Goal: Task Accomplishment & Management: Use online tool/utility

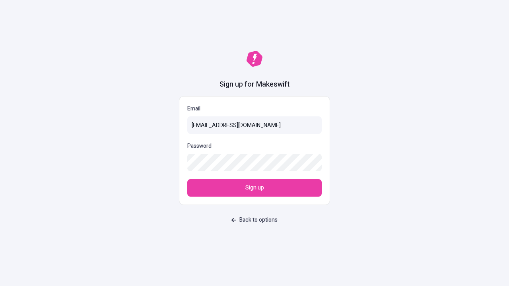
type input "[EMAIL_ADDRESS][DOMAIN_NAME]"
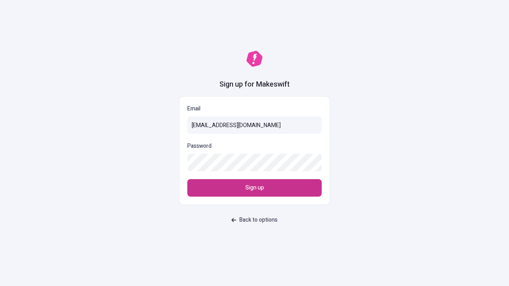
click at [254, 188] on span "Sign up" at bounding box center [254, 188] width 19 height 9
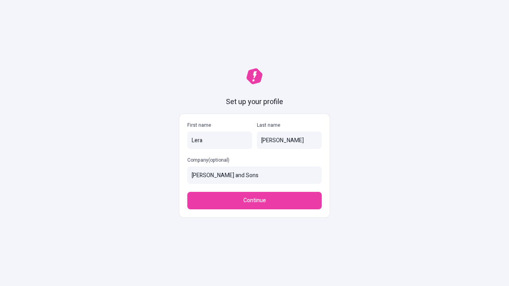
type input "Hayes and Sons"
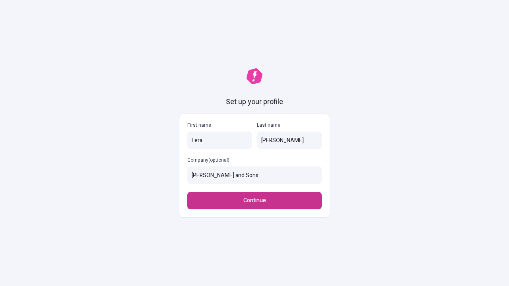
click at [254, 201] on span "Continue" at bounding box center [254, 200] width 23 height 9
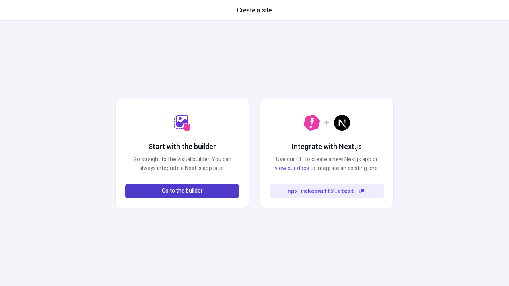
click at [182, 191] on span "Go to the builder" at bounding box center [182, 191] width 41 height 9
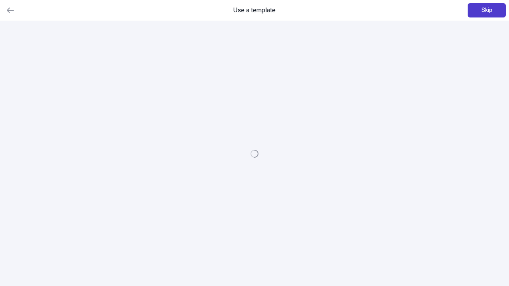
click at [486, 10] on span "Skip" at bounding box center [486, 10] width 11 height 9
